Goal: Task Accomplishment & Management: Manage account settings

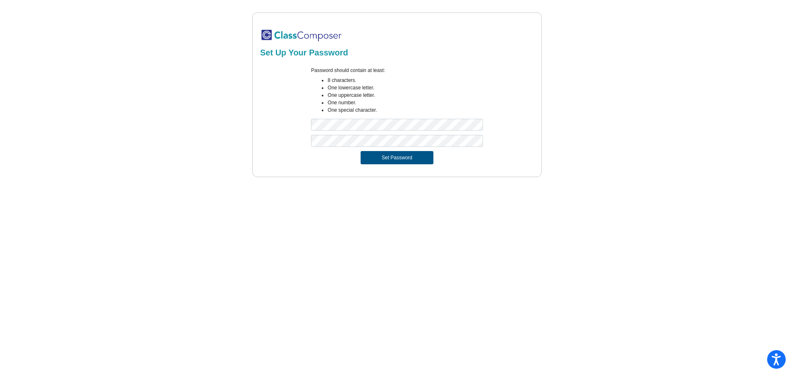
click at [385, 156] on button "Set Password" at bounding box center [396, 157] width 73 height 13
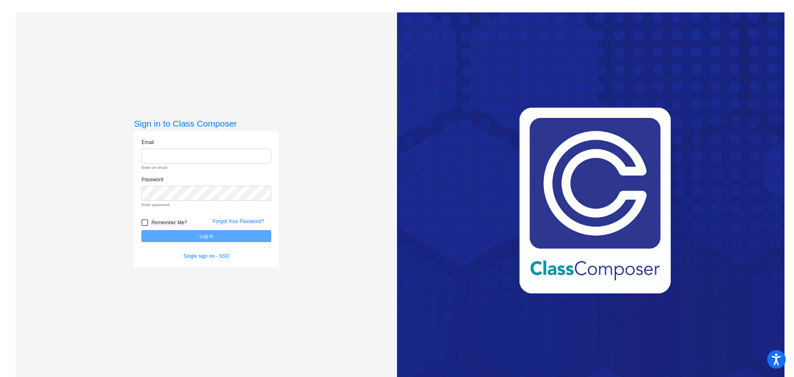
click at [631, 44] on div "Love Class Composer? Share it with a friend! If you're happy with Class Compose…" at bounding box center [590, 200] width 387 height 377
click at [194, 154] on input "email" at bounding box center [206, 155] width 130 height 15
click at [180, 159] on input "email" at bounding box center [206, 155] width 130 height 15
type input "a"
click at [207, 153] on input "a" at bounding box center [206, 155] width 130 height 15
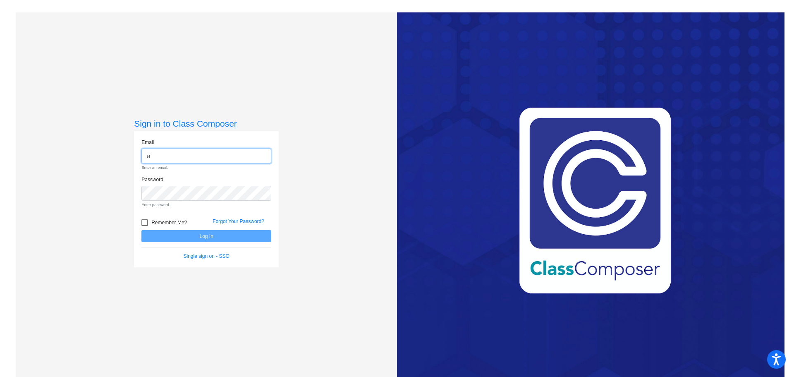
drag, startPoint x: 195, startPoint y: 155, endPoint x: 127, endPoint y: 168, distance: 69.4
click at [130, 169] on div "Sign in to Class Composer Email a Enter an email. Password Enter password. Reme…" at bounding box center [206, 200] width 381 height 377
click at [241, 224] on link "Forgot Your Password?" at bounding box center [238, 221] width 52 height 6
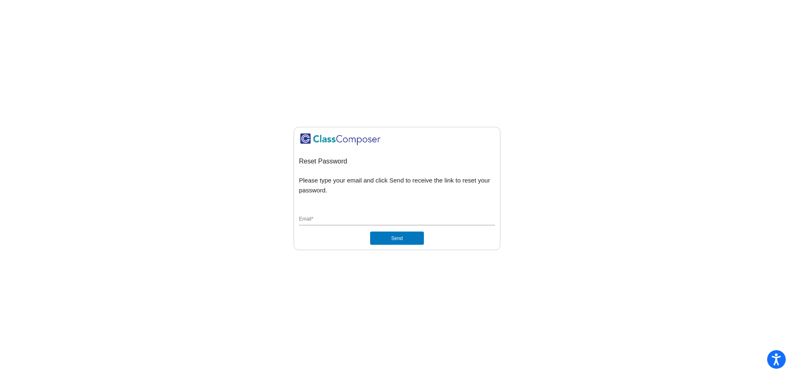
click at [337, 217] on input "Email *" at bounding box center [397, 219] width 196 height 7
type input "[EMAIL_ADDRESS][DOMAIN_NAME]"
click at [370, 231] on button "Send" at bounding box center [397, 237] width 54 height 13
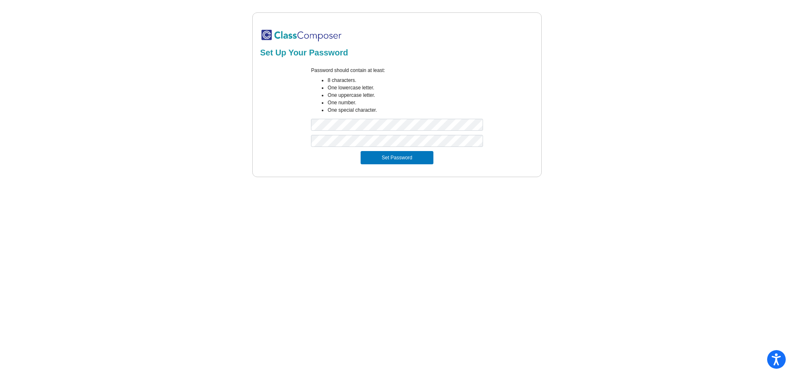
click at [324, 172] on div "Set Up Your Password Password should contain at least: 8 characters. One lowerc…" at bounding box center [396, 94] width 289 height 165
click at [393, 159] on button "Set Password" at bounding box center [396, 157] width 73 height 13
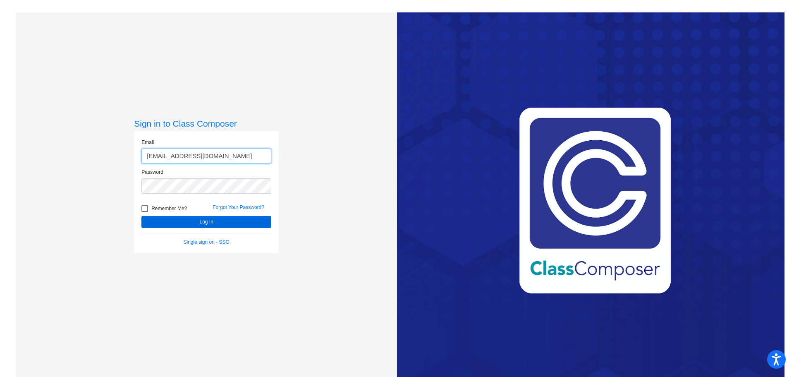
type input "[EMAIL_ADDRESS][DOMAIN_NAME]"
click at [216, 221] on button "Log In" at bounding box center [206, 222] width 130 height 12
click at [218, 159] on input "[EMAIL_ADDRESS][DOMAIN_NAME]" at bounding box center [206, 155] width 130 height 15
click at [164, 224] on button "Log In" at bounding box center [206, 222] width 130 height 12
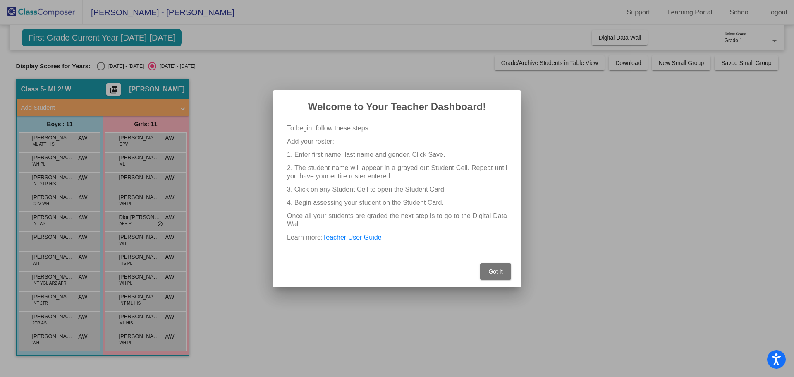
click at [497, 275] on button "Got It" at bounding box center [495, 271] width 31 height 17
